Goal: Navigation & Orientation: Find specific page/section

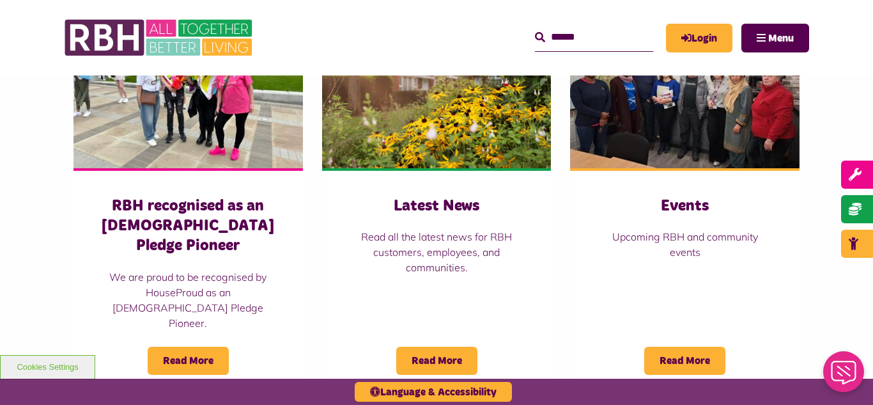
scroll to position [921, 0]
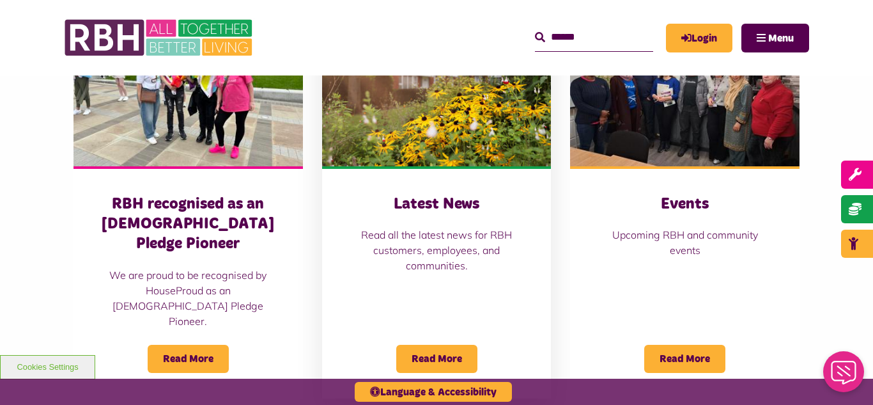
click at [463, 125] on img at bounding box center [437, 94] width 230 height 143
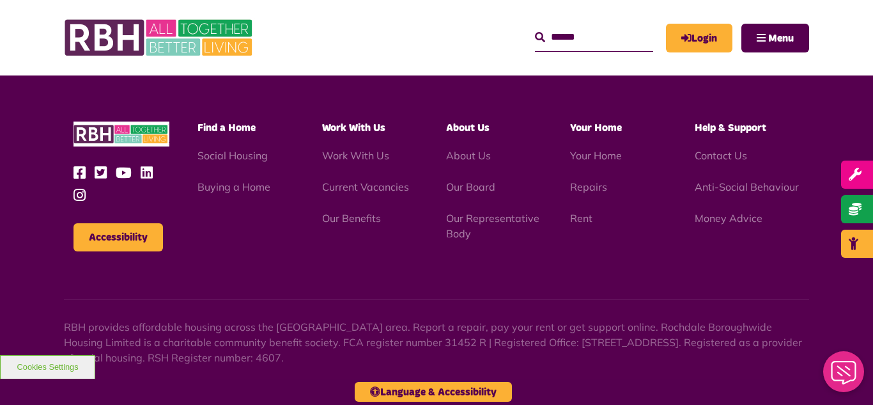
scroll to position [1819, 0]
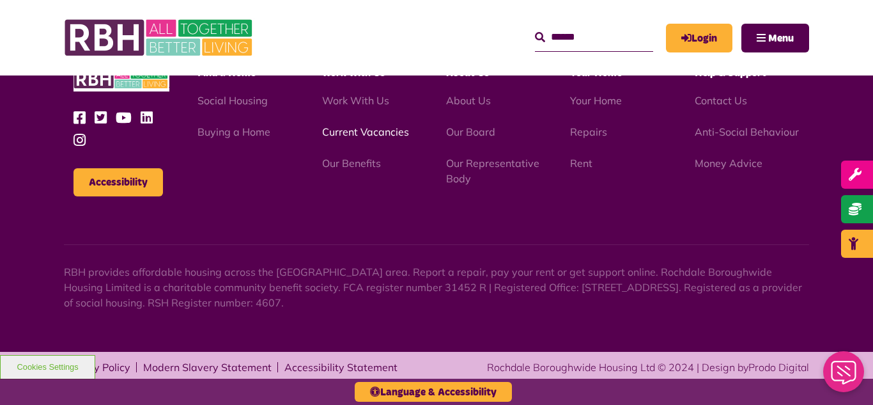
click at [347, 132] on link "Current Vacancies" at bounding box center [365, 131] width 87 height 13
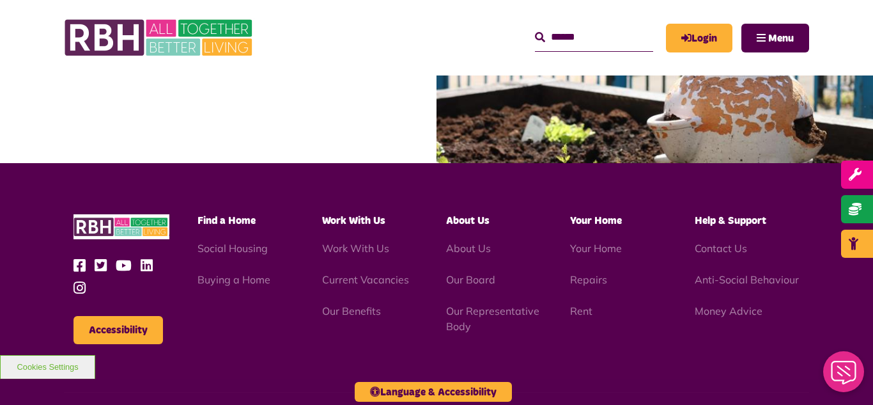
scroll to position [1355, 0]
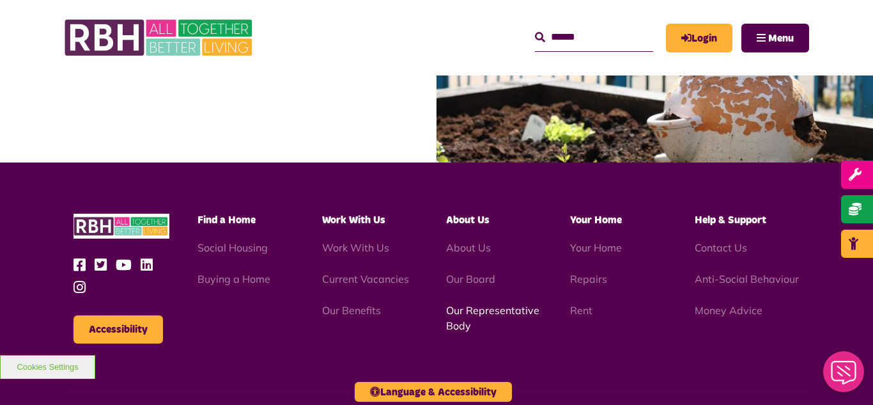
click at [490, 308] on link "Our Representative Body" at bounding box center [492, 318] width 93 height 28
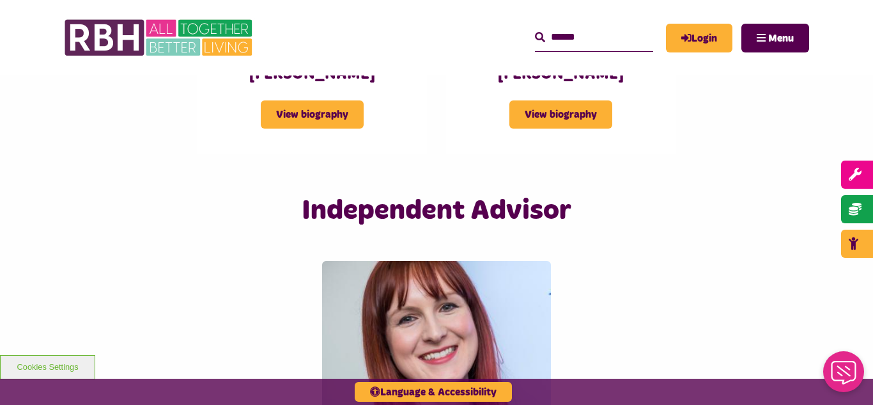
scroll to position [3043, 0]
